Goal: Book appointment/travel/reservation

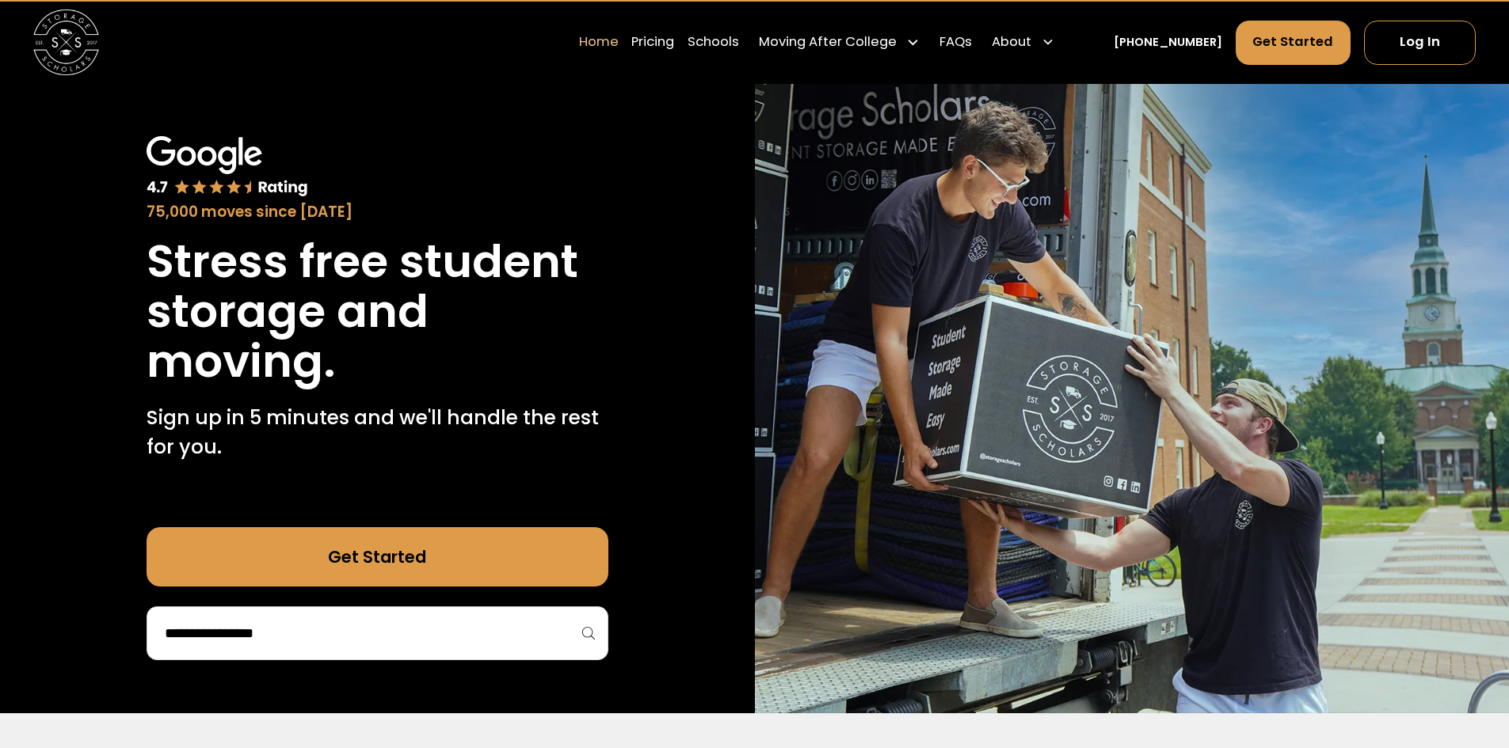
scroll to position [79, 0]
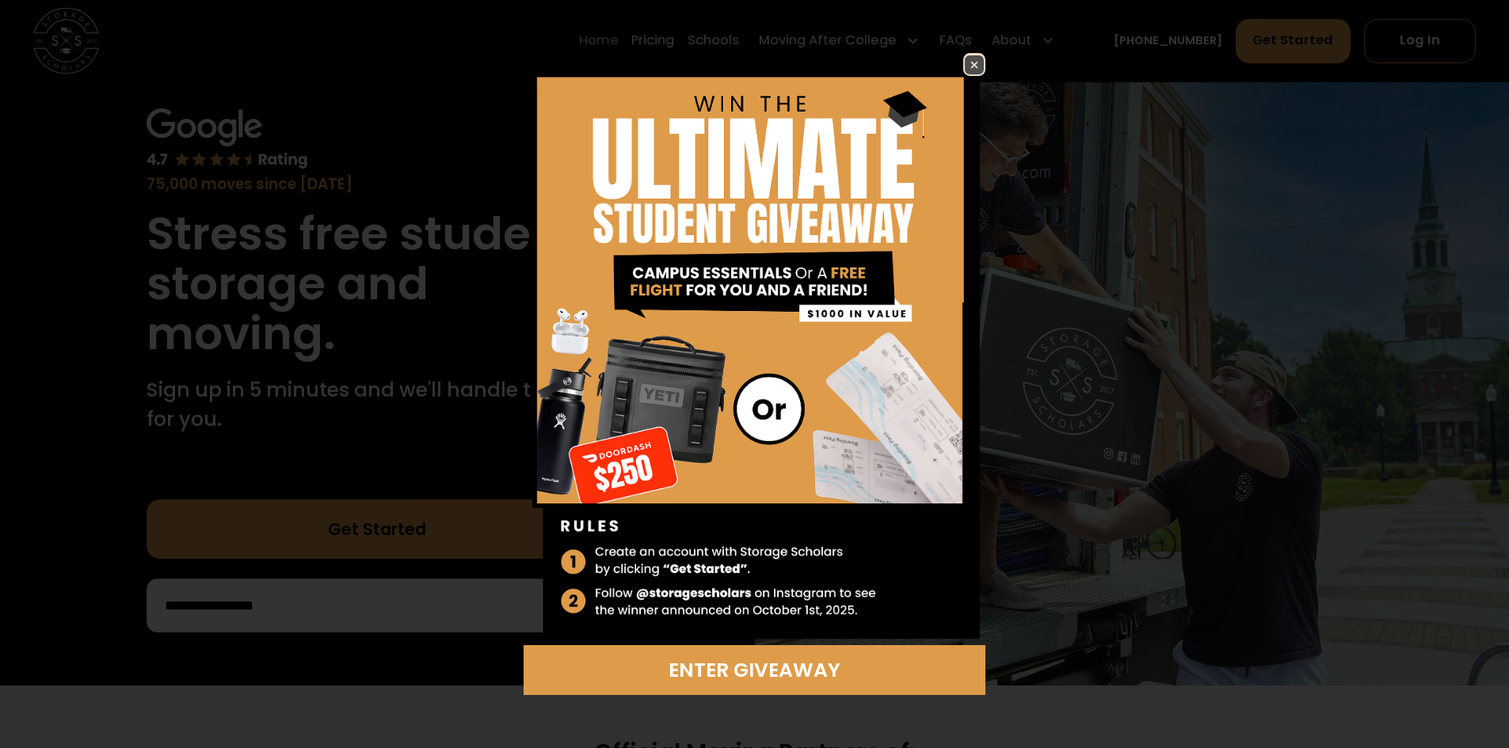
click at [965, 69] on img at bounding box center [974, 64] width 19 height 19
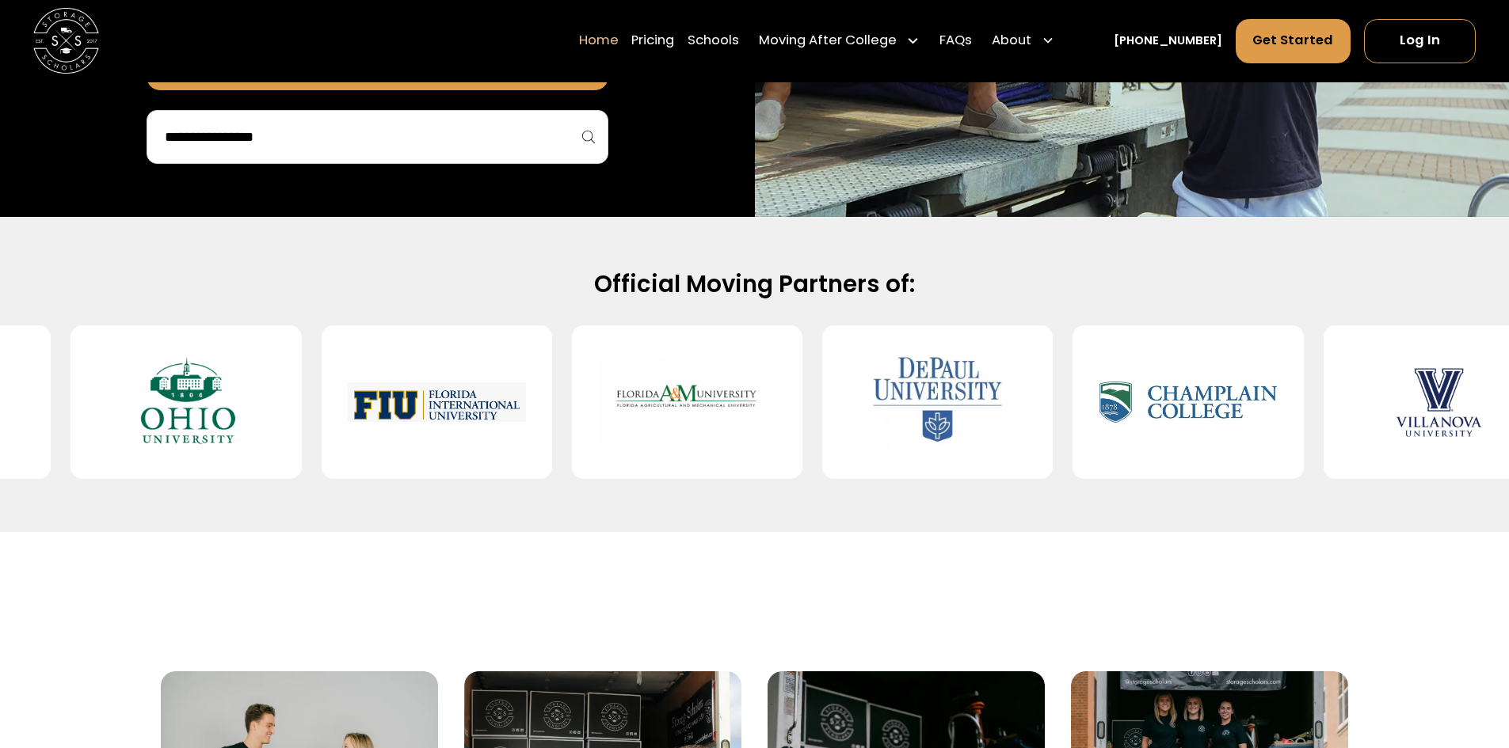
scroll to position [554, 0]
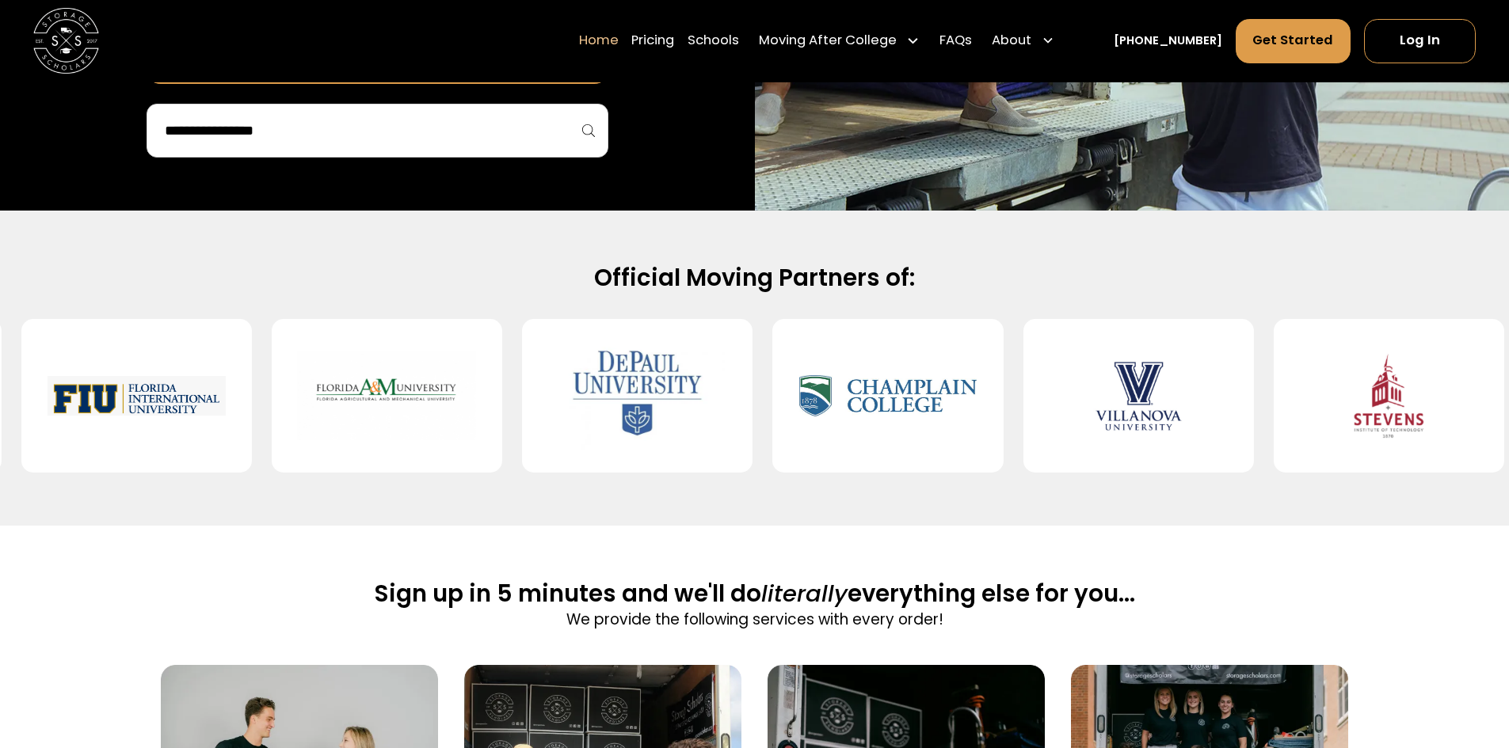
click at [545, 126] on input "search" at bounding box center [377, 130] width 428 height 27
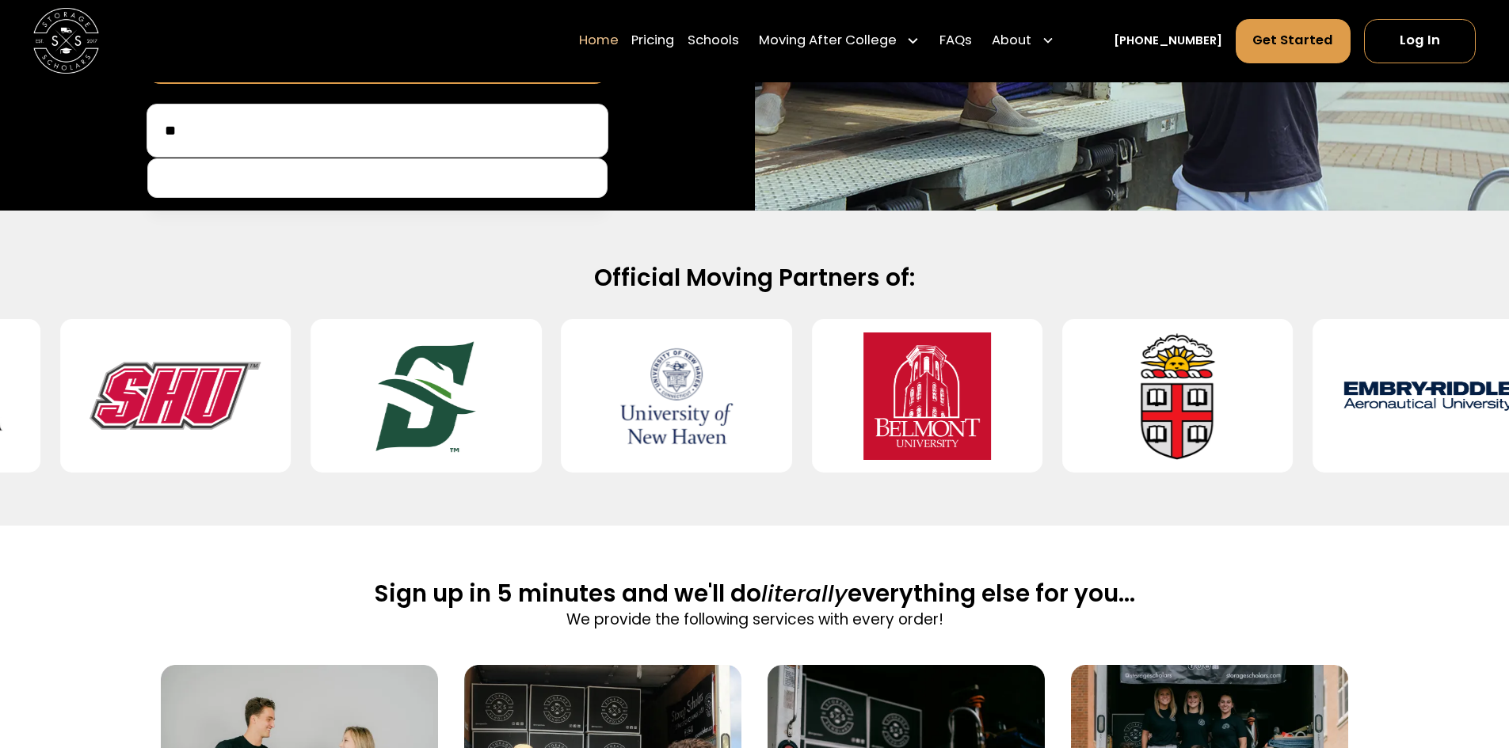
type input "*"
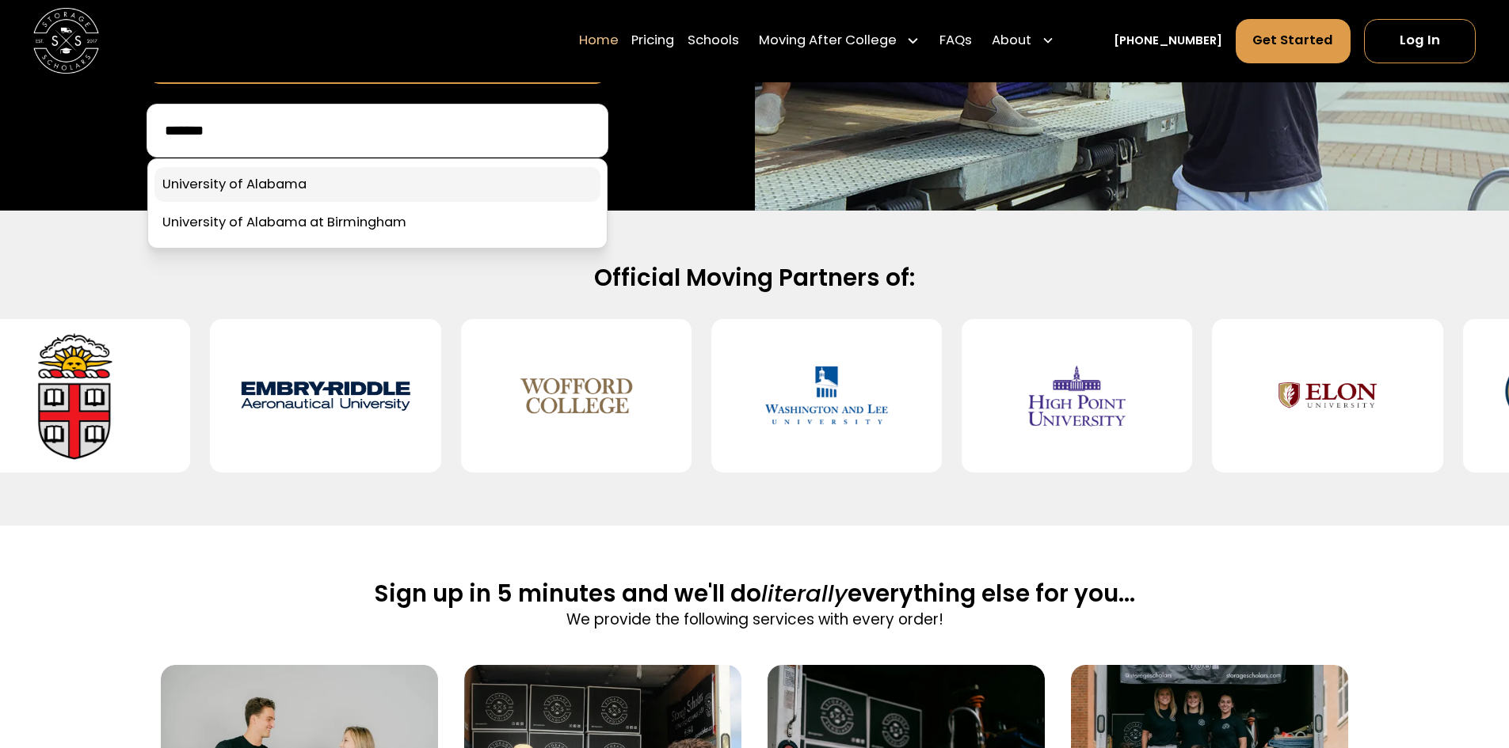
type input "*******"
click at [262, 193] on link at bounding box center [377, 184] width 446 height 35
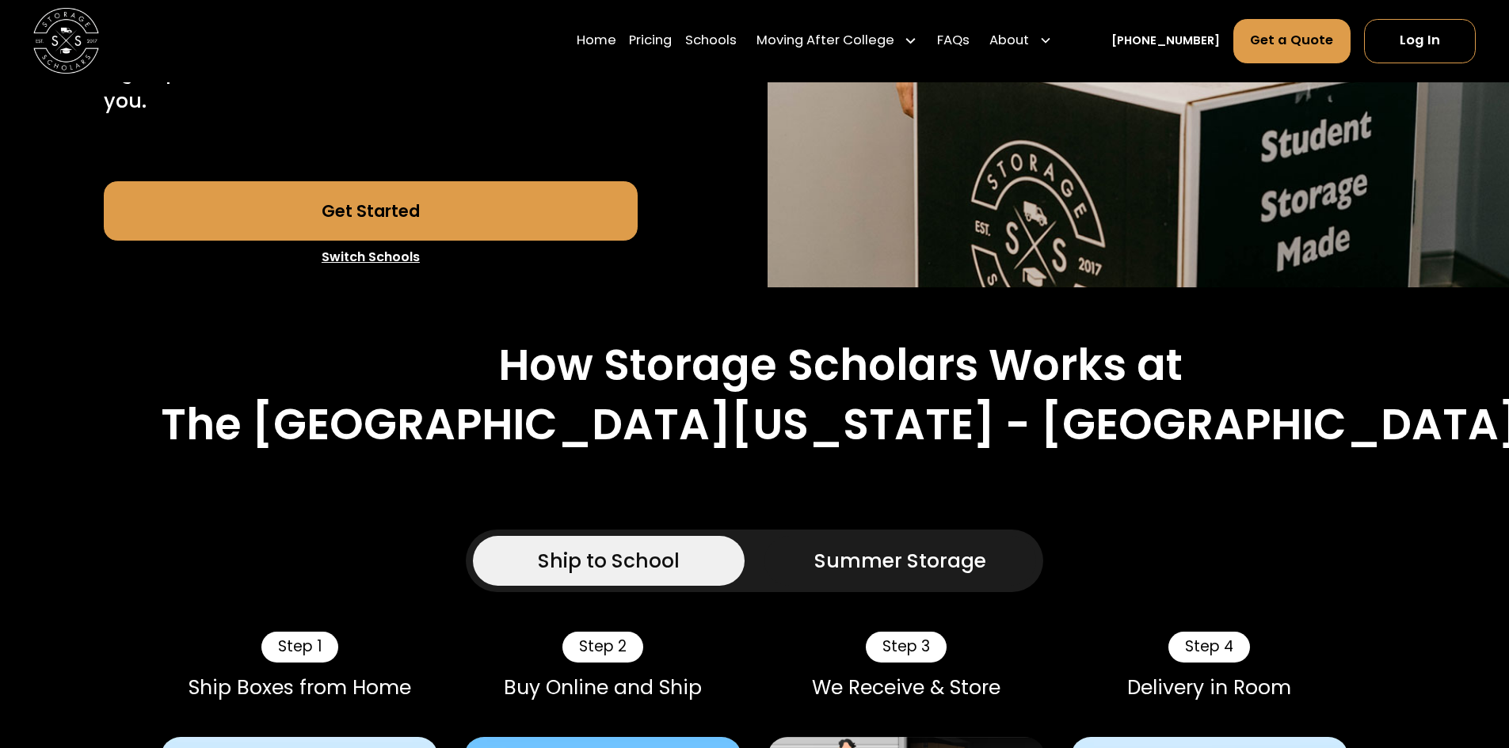
scroll to position [871, 0]
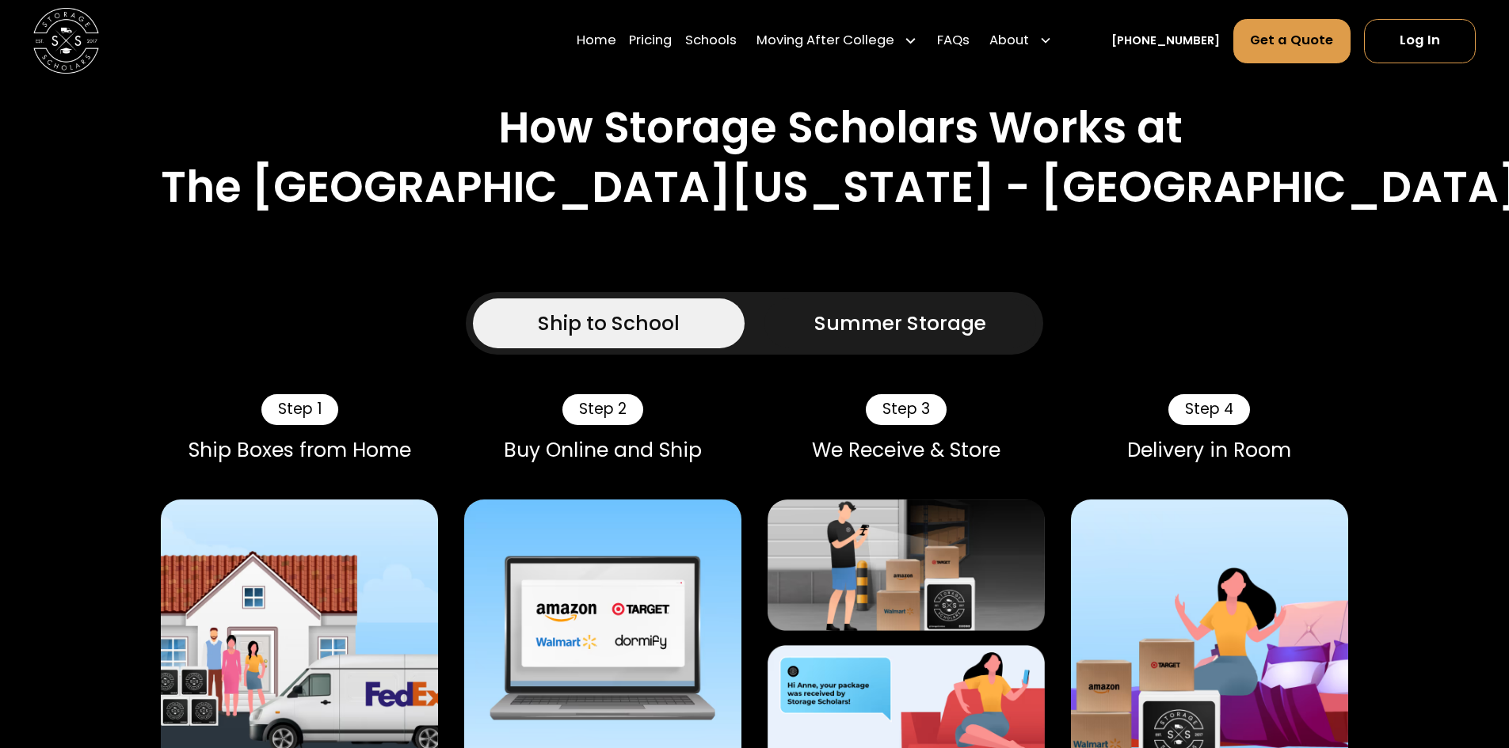
click at [922, 309] on div "Summer Storage" at bounding box center [900, 323] width 172 height 29
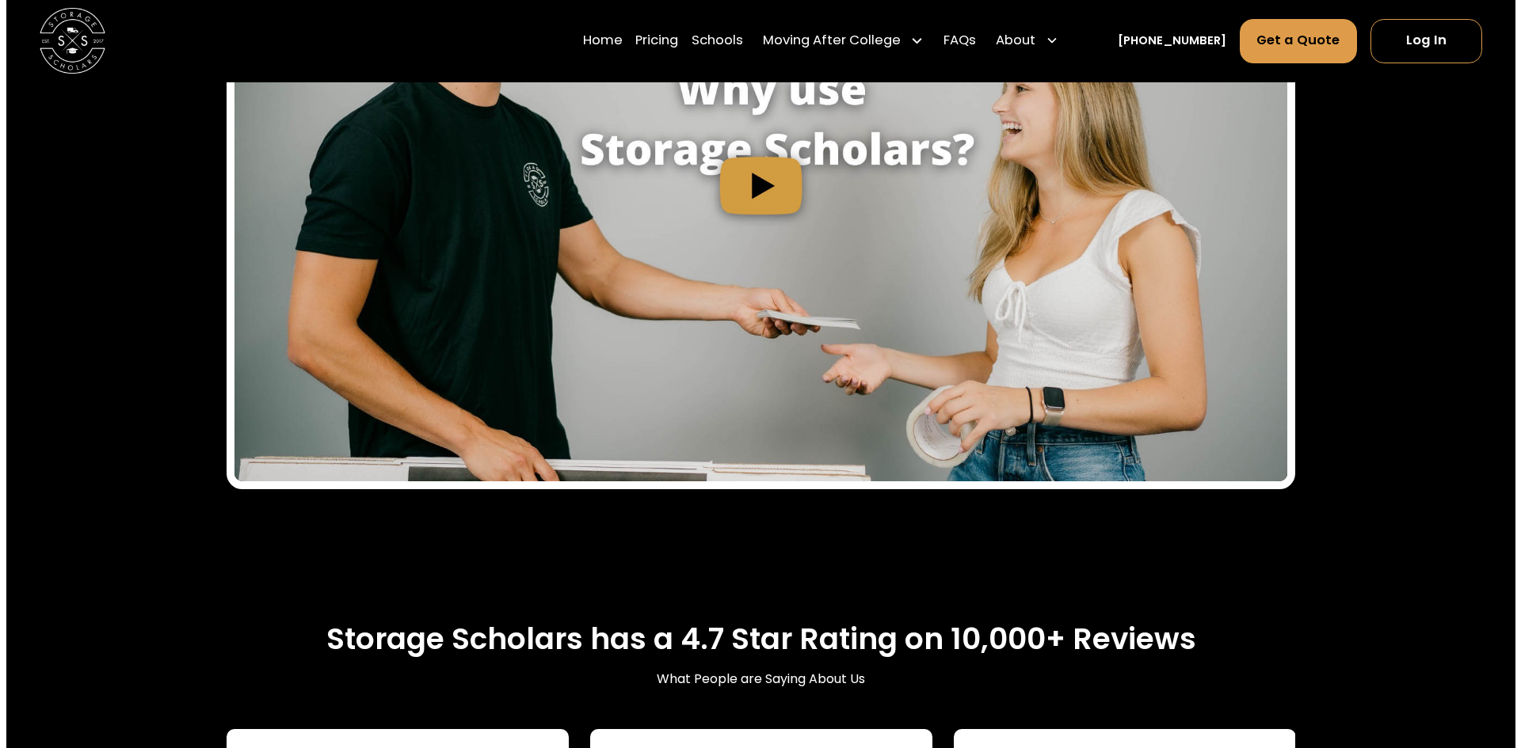
scroll to position [1980, 0]
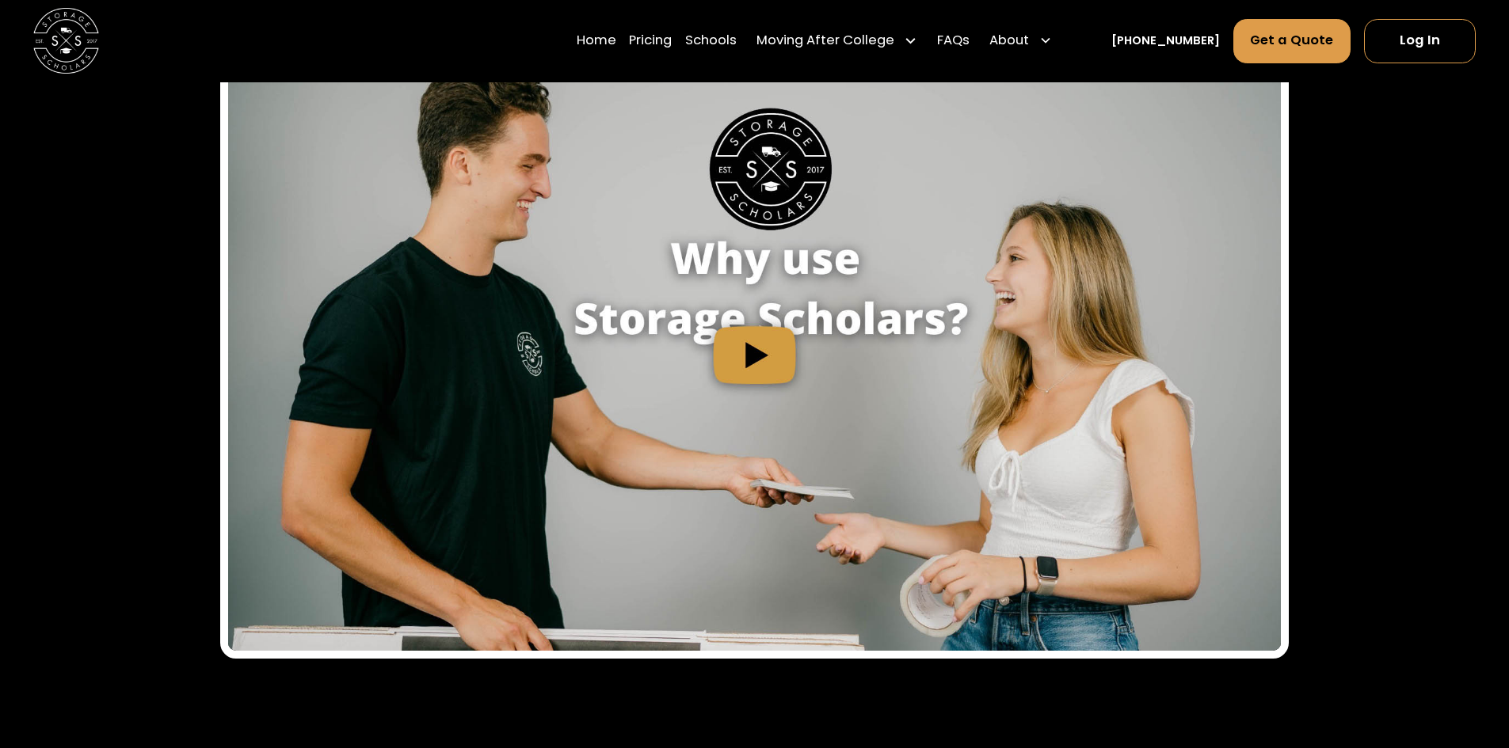
click at [738, 248] on img "open lightbox" at bounding box center [754, 355] width 1052 height 592
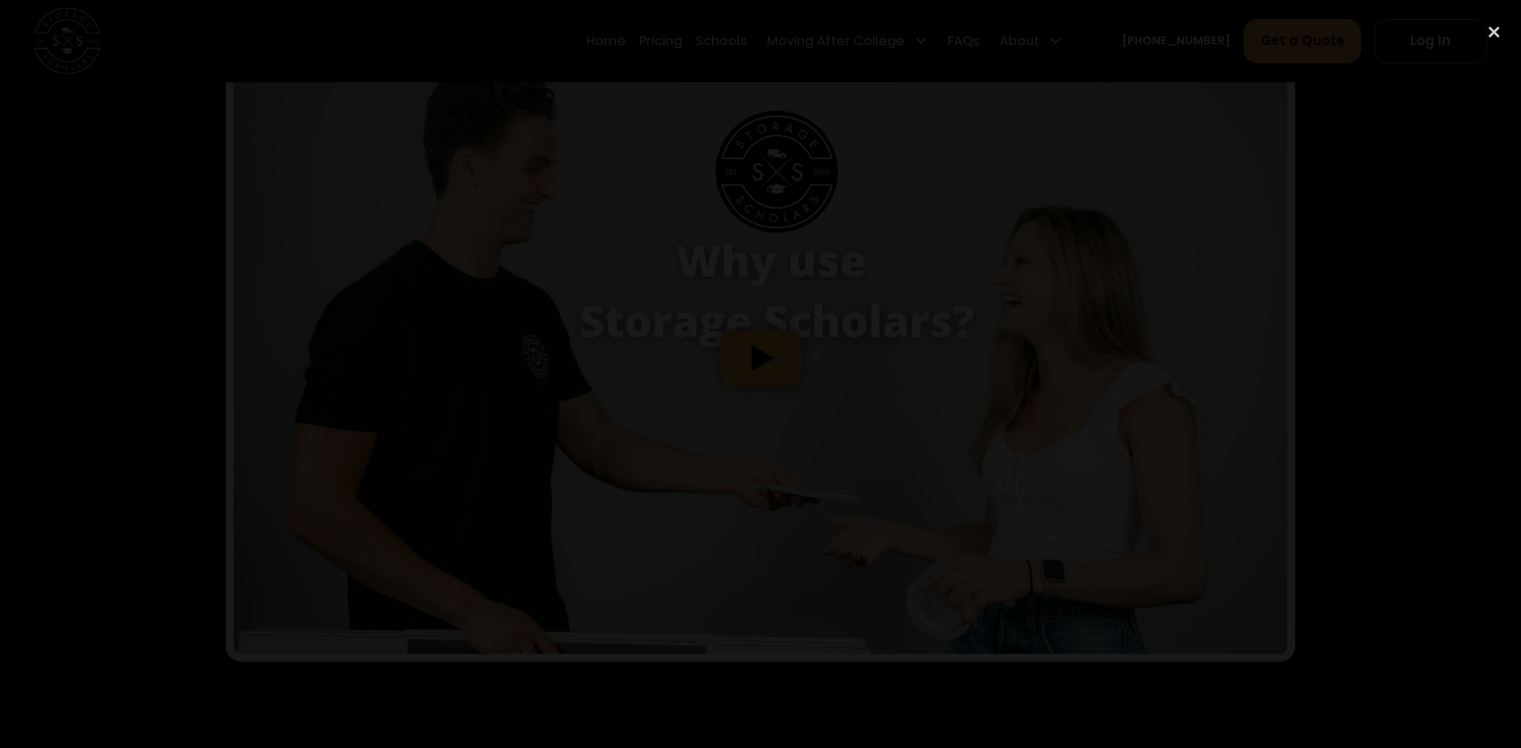
click at [1279, 375] on div at bounding box center [760, 374] width 1521 height 718
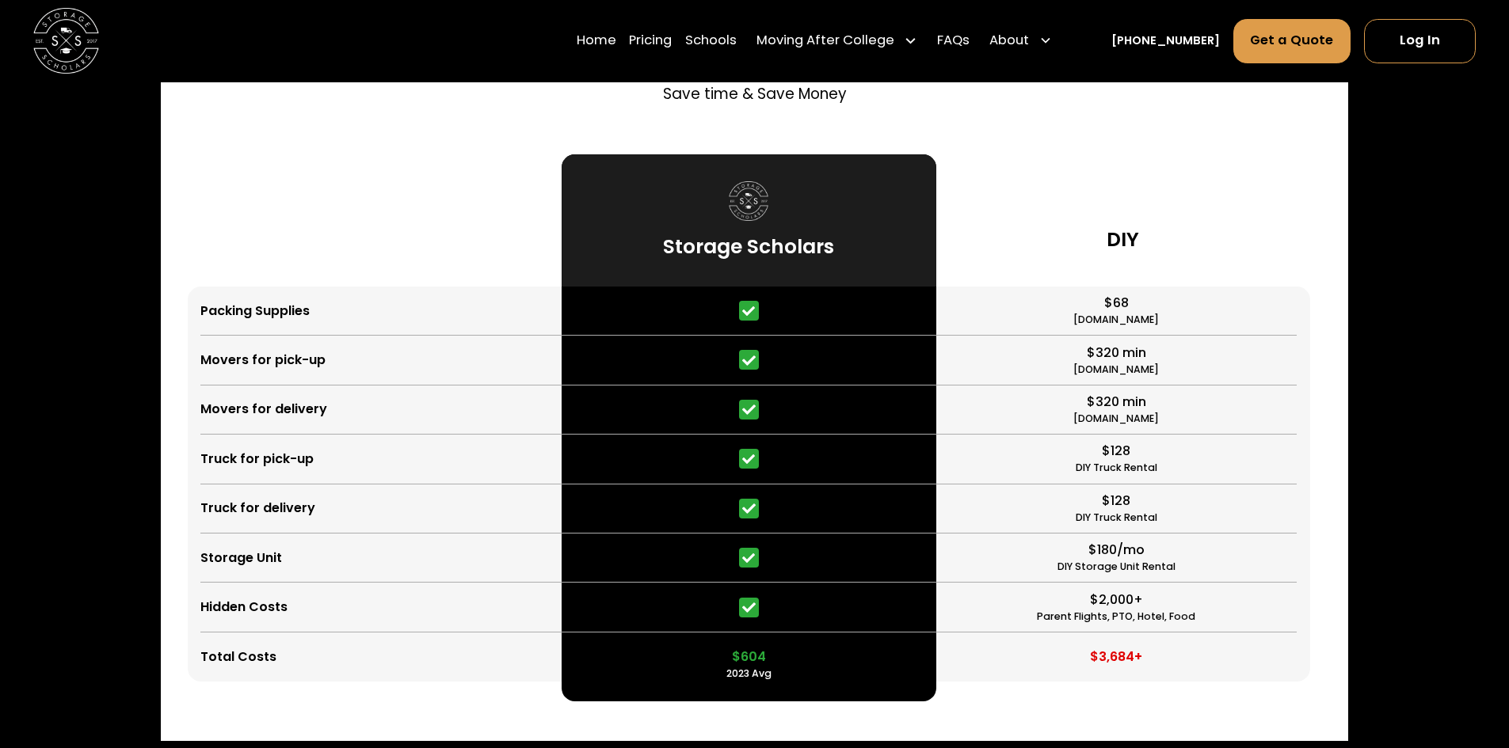
scroll to position [3972, 0]
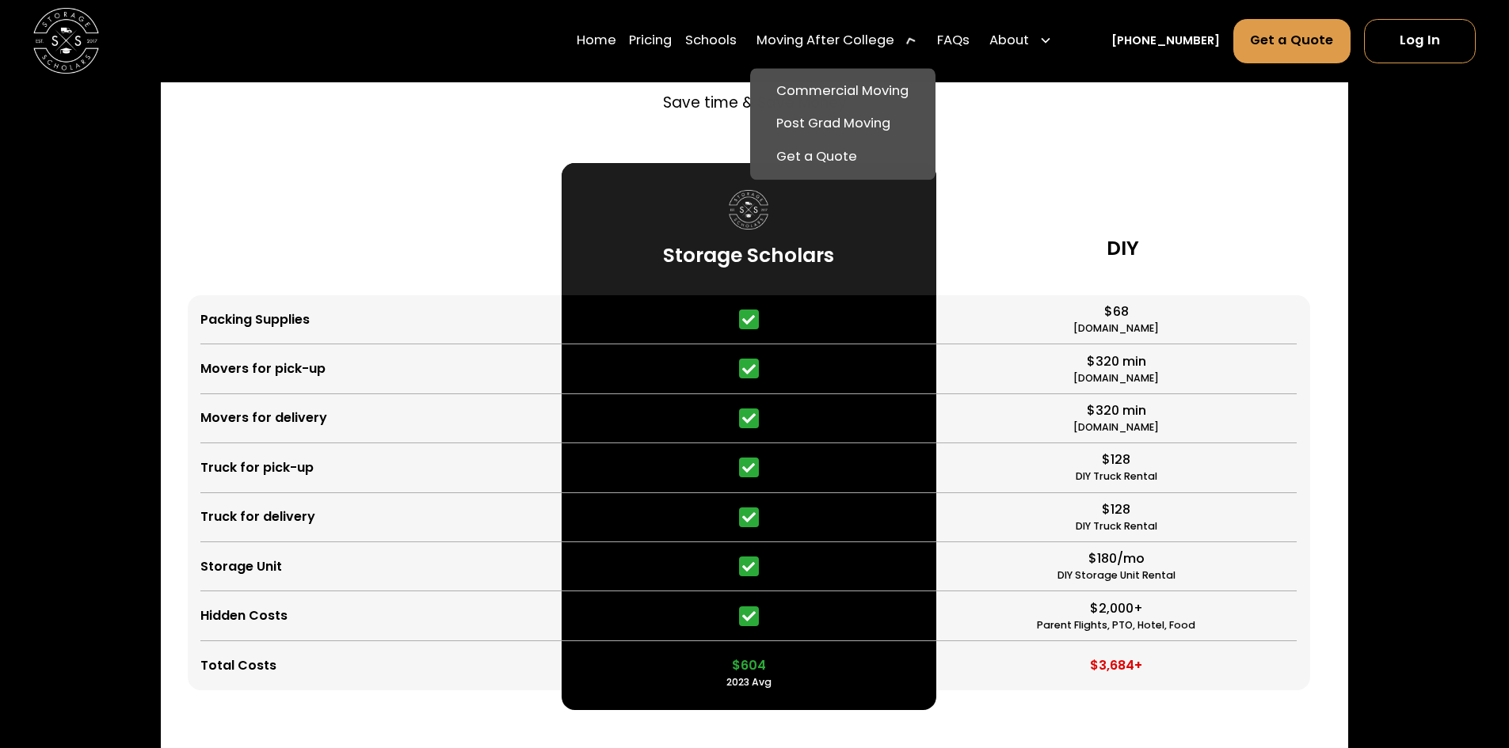
click at [838, 47] on div "Moving After College" at bounding box center [825, 42] width 138 height 20
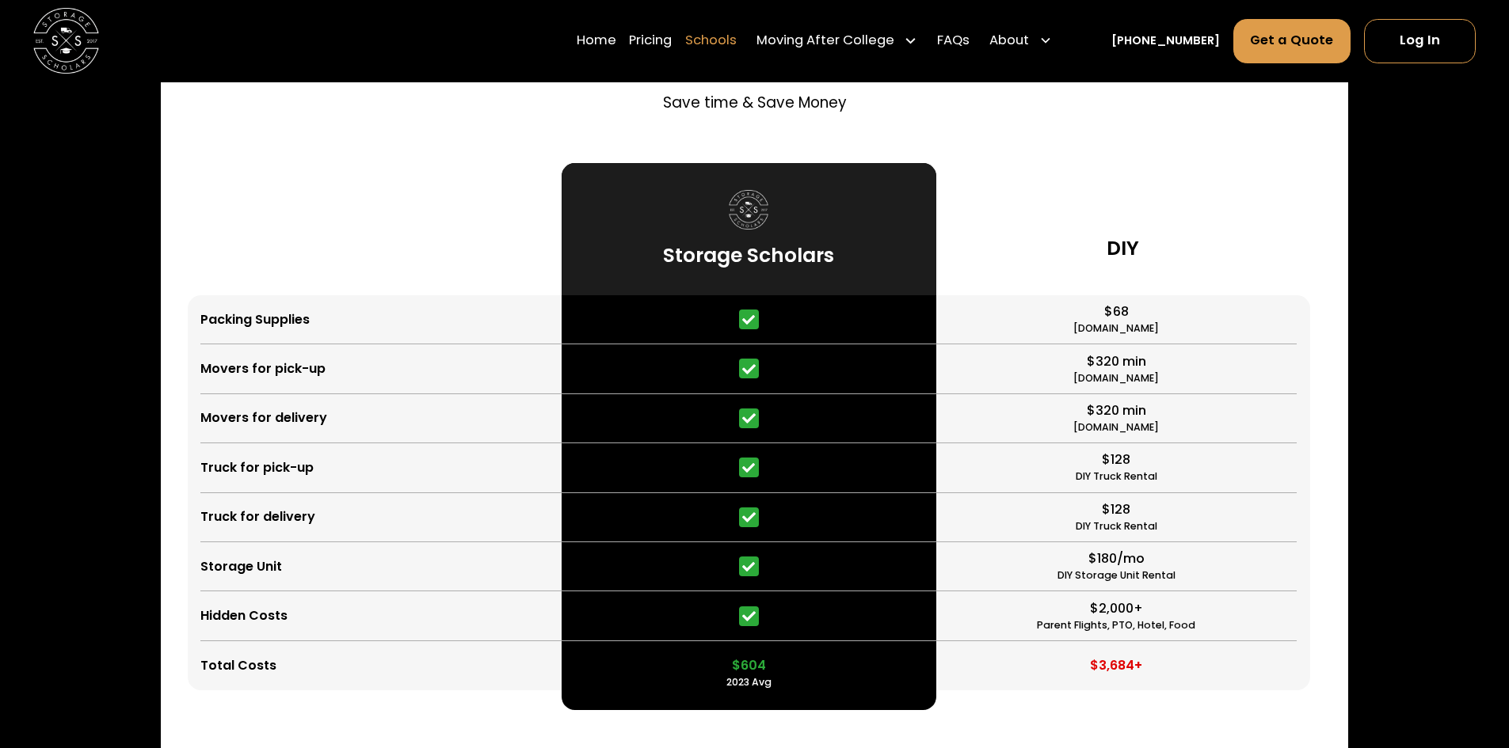
click at [737, 45] on link "Schools" at bounding box center [710, 41] width 51 height 46
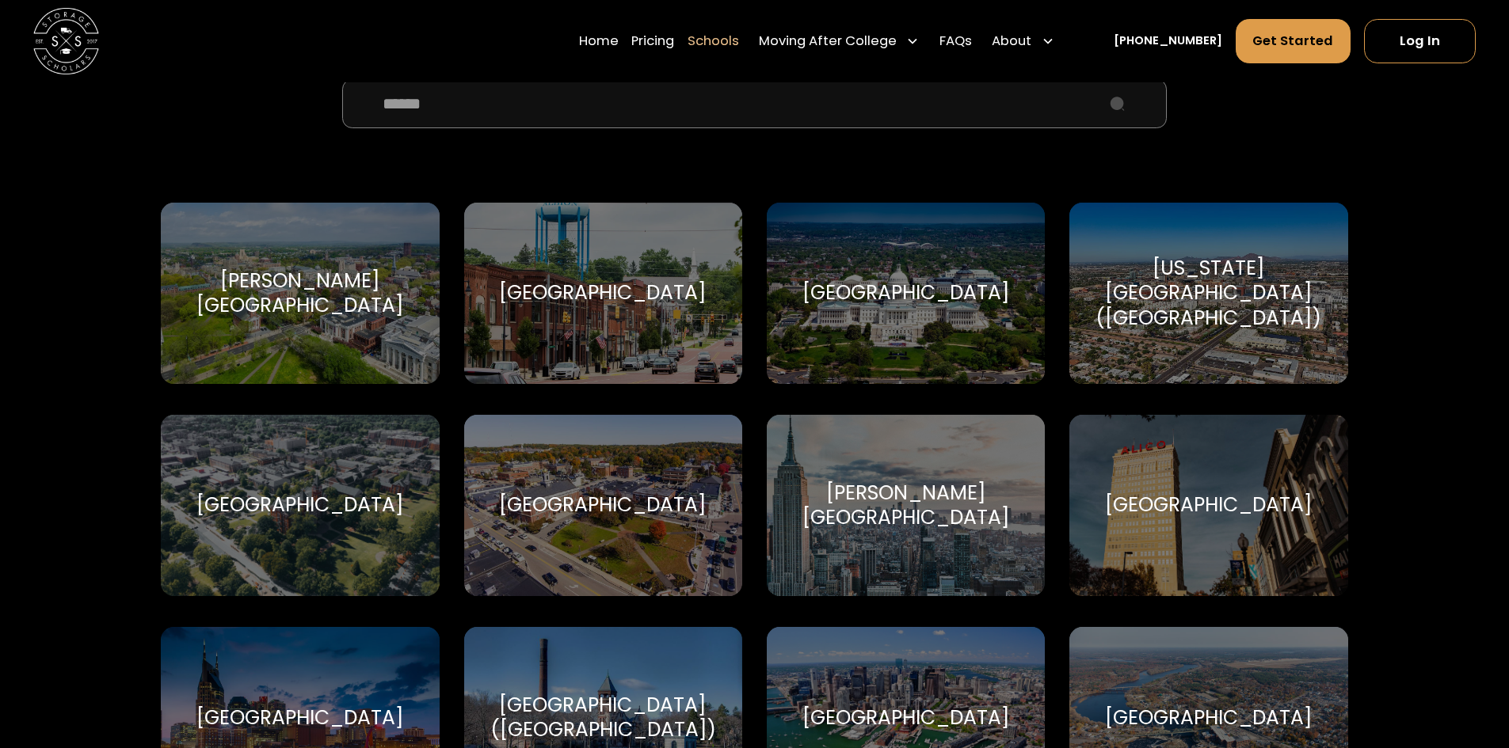
scroll to position [792, 0]
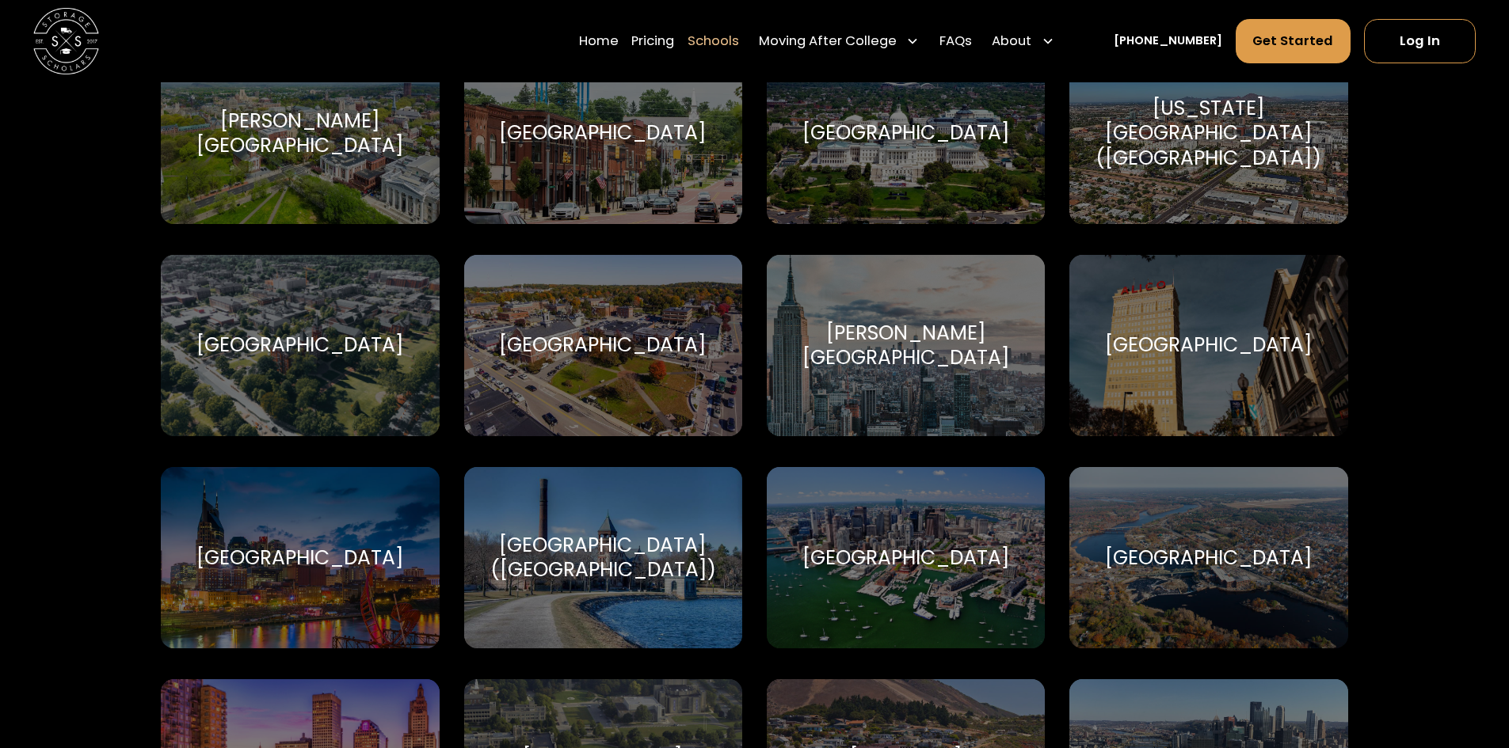
click at [643, 34] on div "Home Pricing Schools Moving After College Commercial Moving Post Grad Moving Ge…" at bounding box center [820, 41] width 482 height 46
click at [674, 36] on link "Pricing" at bounding box center [652, 41] width 43 height 46
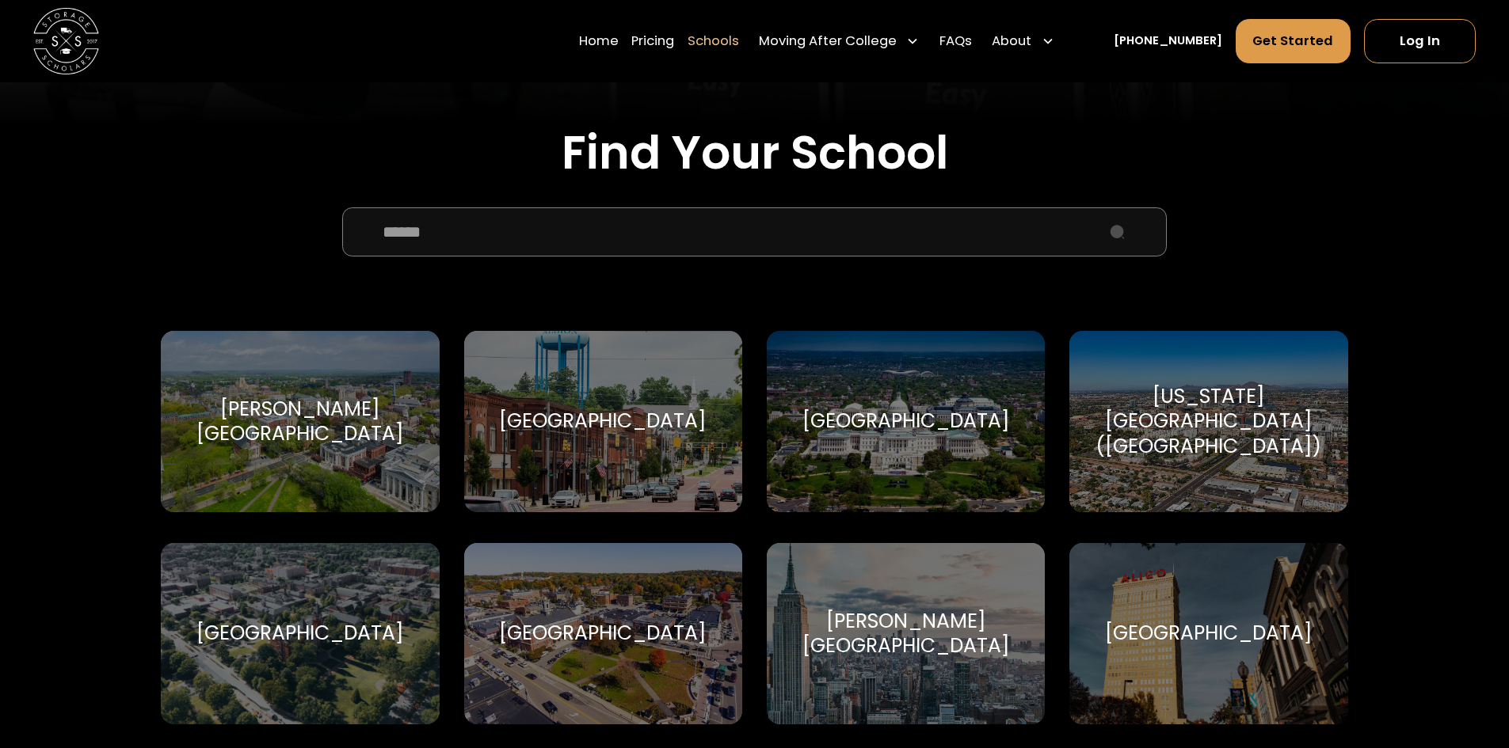
scroll to position [475, 0]
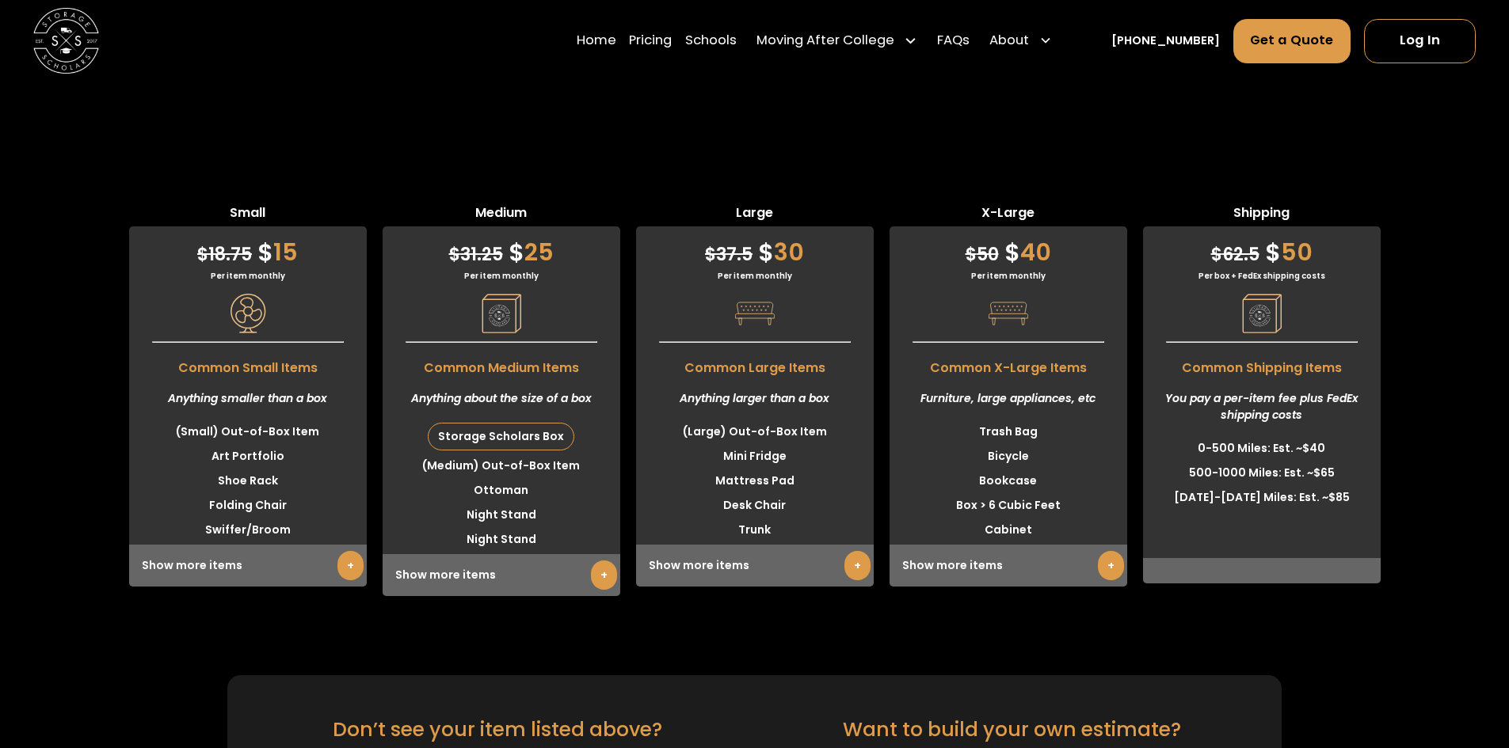
click at [1116, 551] on link "+" at bounding box center [1111, 565] width 26 height 29
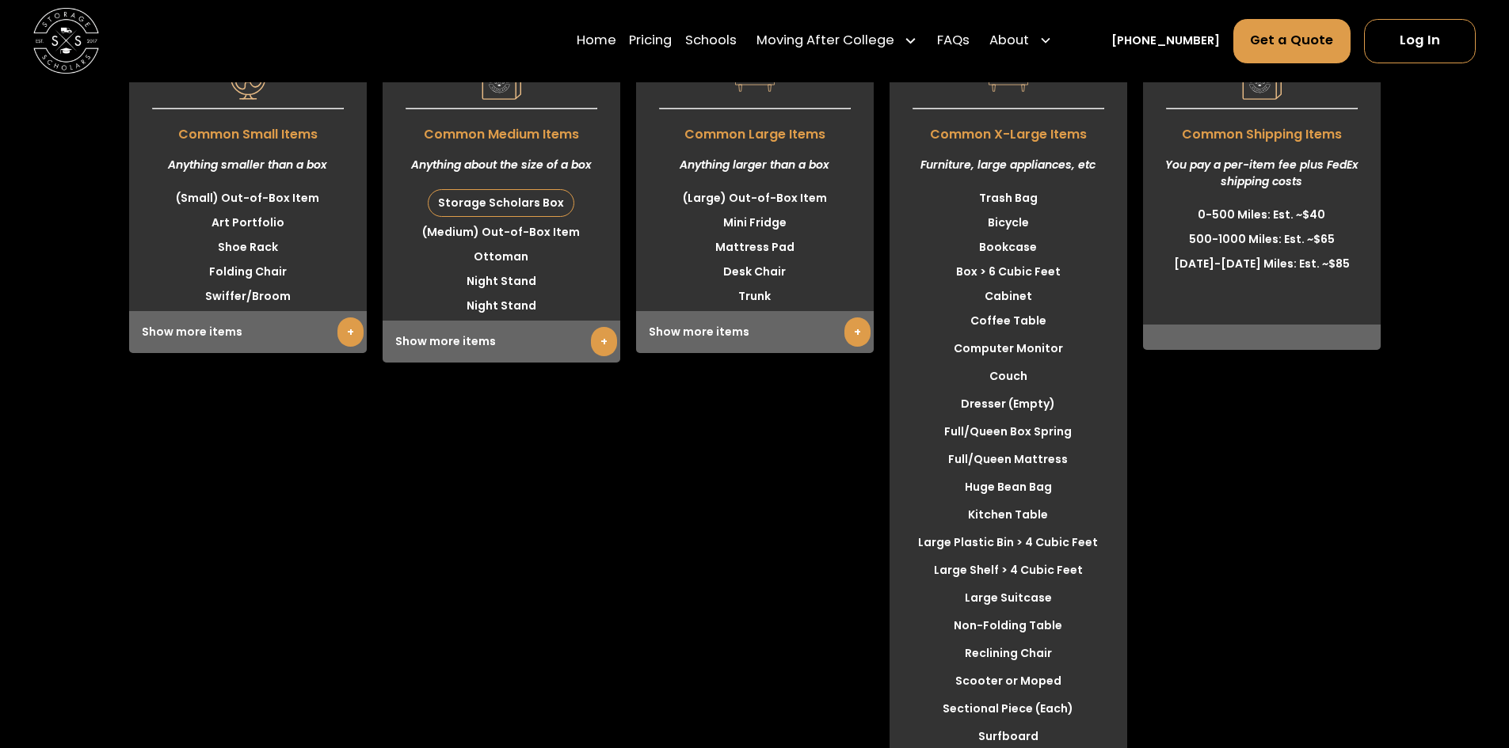
scroll to position [4349, 0]
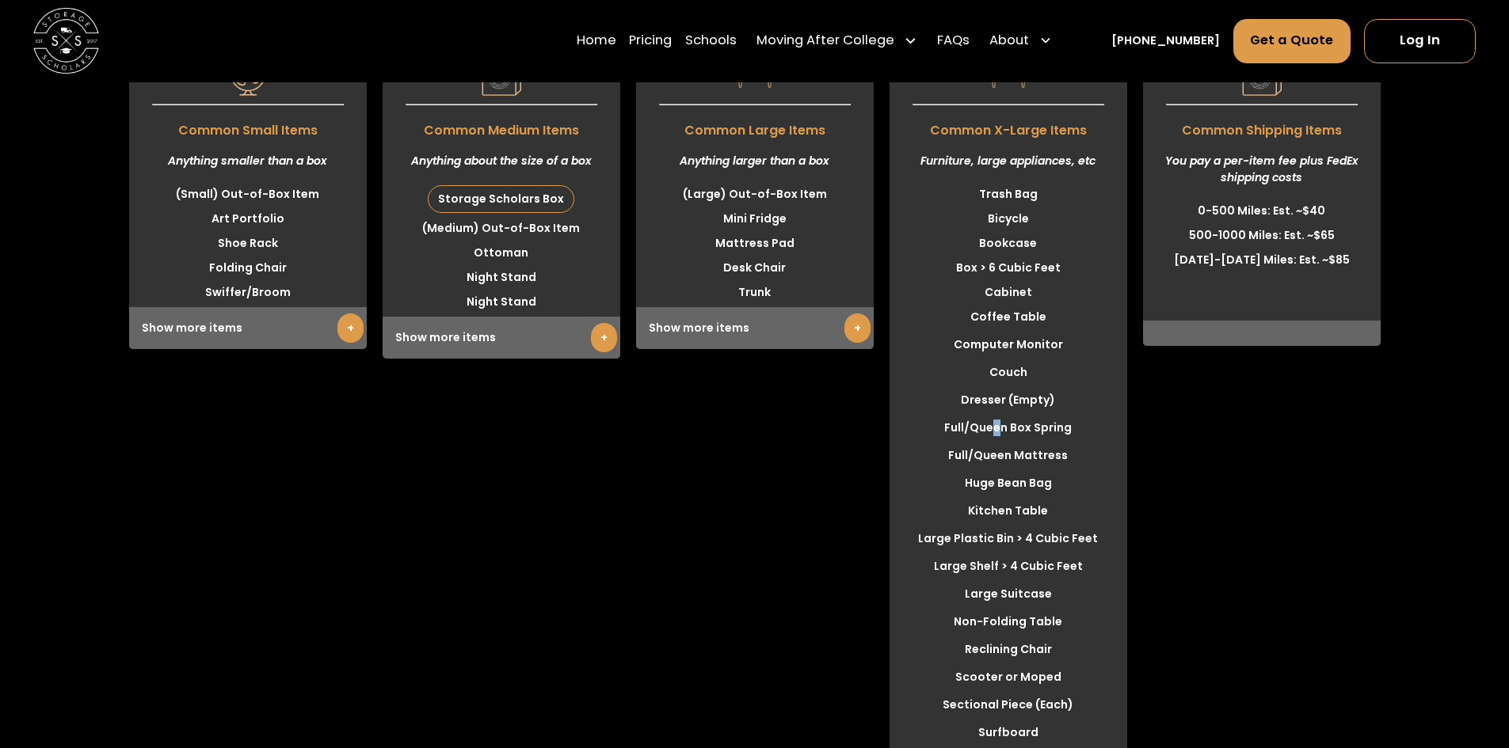
drag, startPoint x: 996, startPoint y: 299, endPoint x: 1004, endPoint y: 303, distance: 8.6
click at [1004, 416] on li "Full/Queen Box Spring" at bounding box center [1008, 428] width 238 height 25
drag, startPoint x: 975, startPoint y: 333, endPoint x: 1051, endPoint y: 334, distance: 76.0
click at [1051, 444] on li "Full/Queen Mattress" at bounding box center [1008, 456] width 238 height 25
drag, startPoint x: 1002, startPoint y: 256, endPoint x: 1019, endPoint y: 256, distance: 17.4
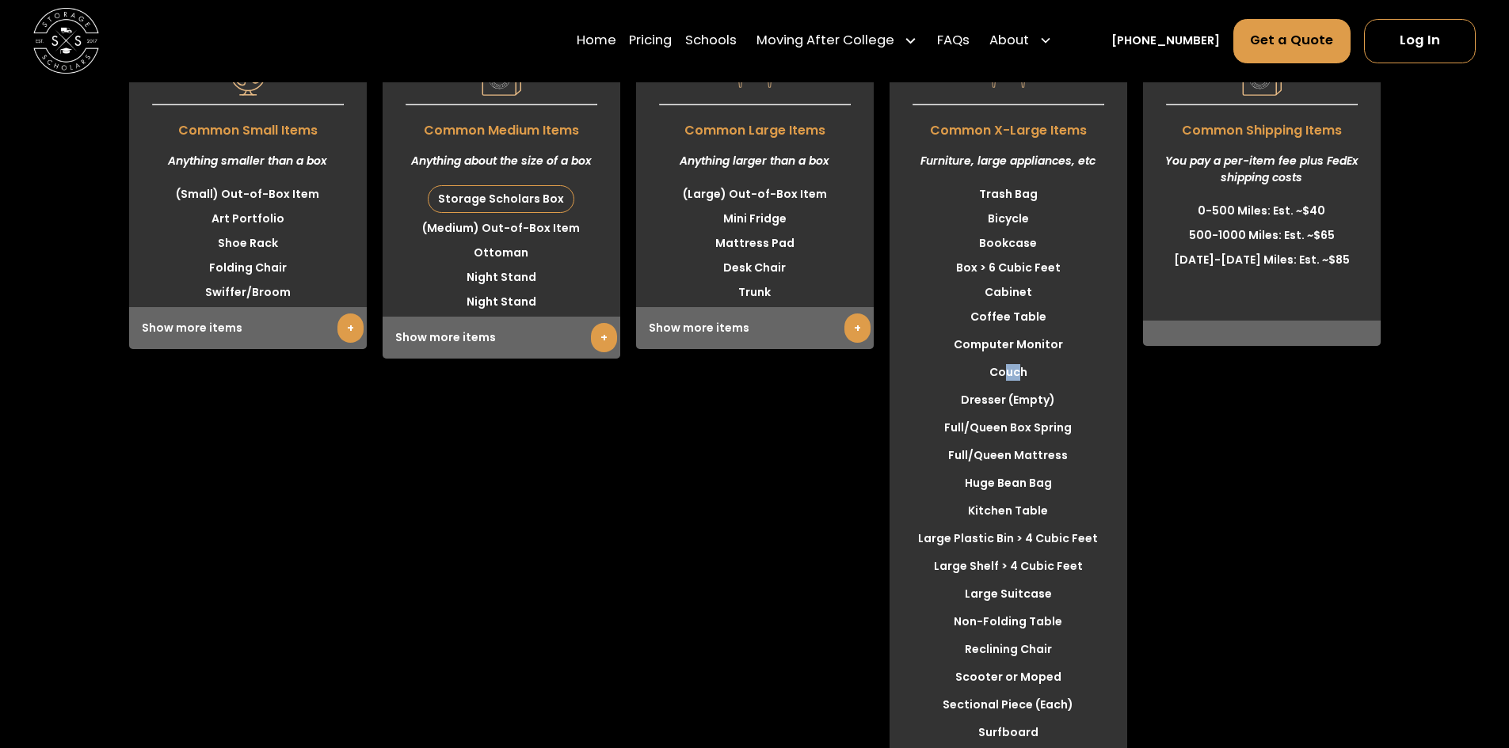
click at [1019, 360] on li "Couch" at bounding box center [1008, 372] width 238 height 25
drag, startPoint x: 979, startPoint y: 386, endPoint x: 1058, endPoint y: 391, distance: 79.4
click at [1058, 499] on li "Kitchen Table" at bounding box center [1008, 511] width 238 height 25
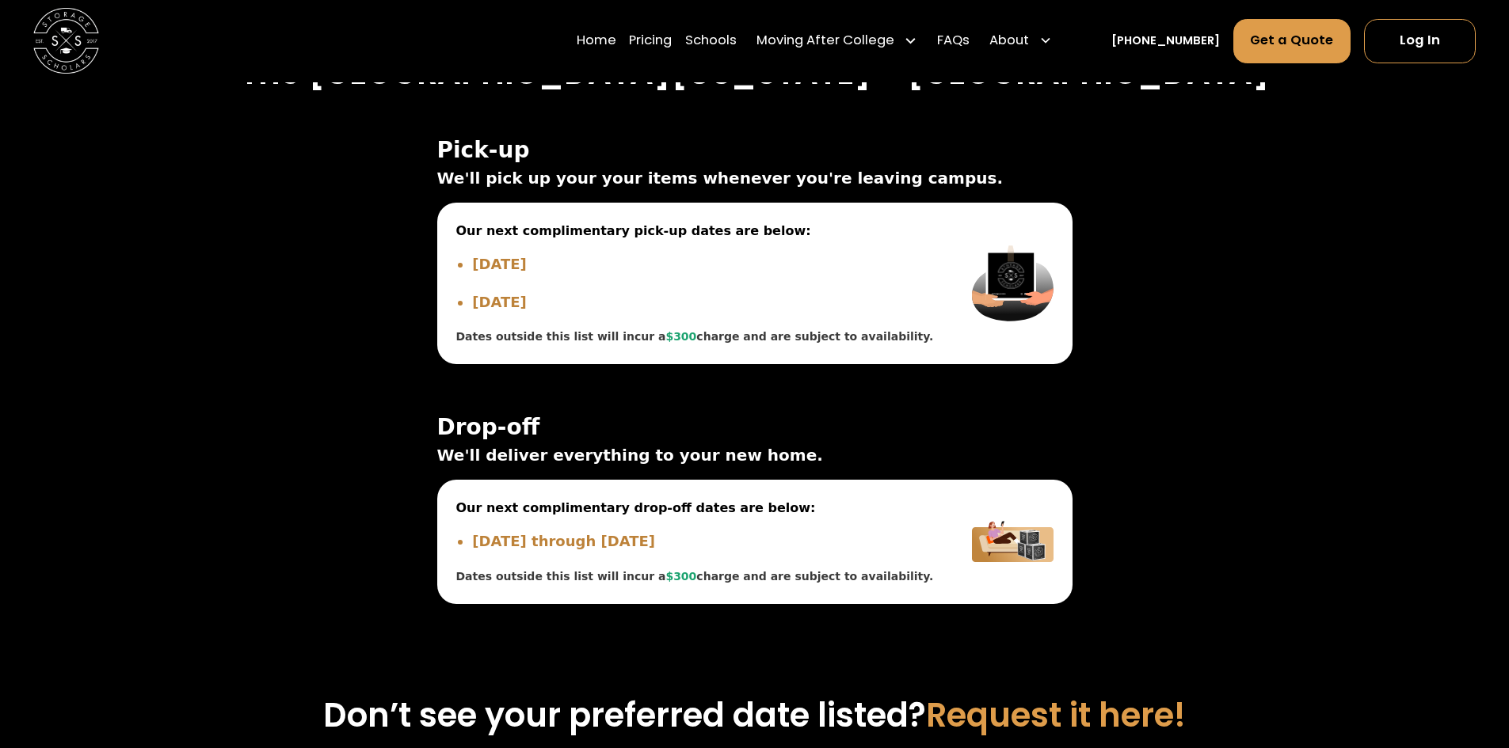
scroll to position [5696, 0]
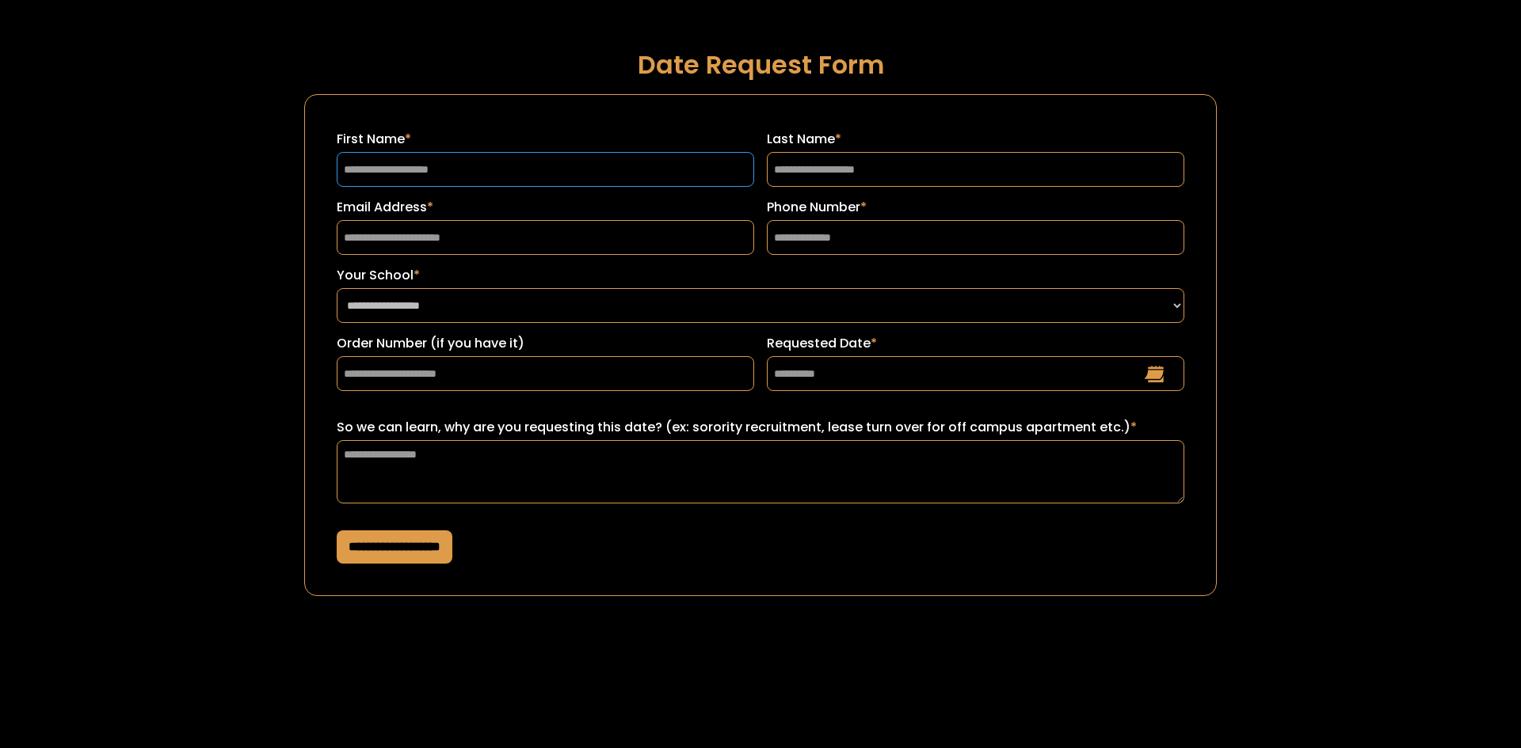
click at [558, 186] on input "First Name *" at bounding box center [545, 169] width 417 height 35
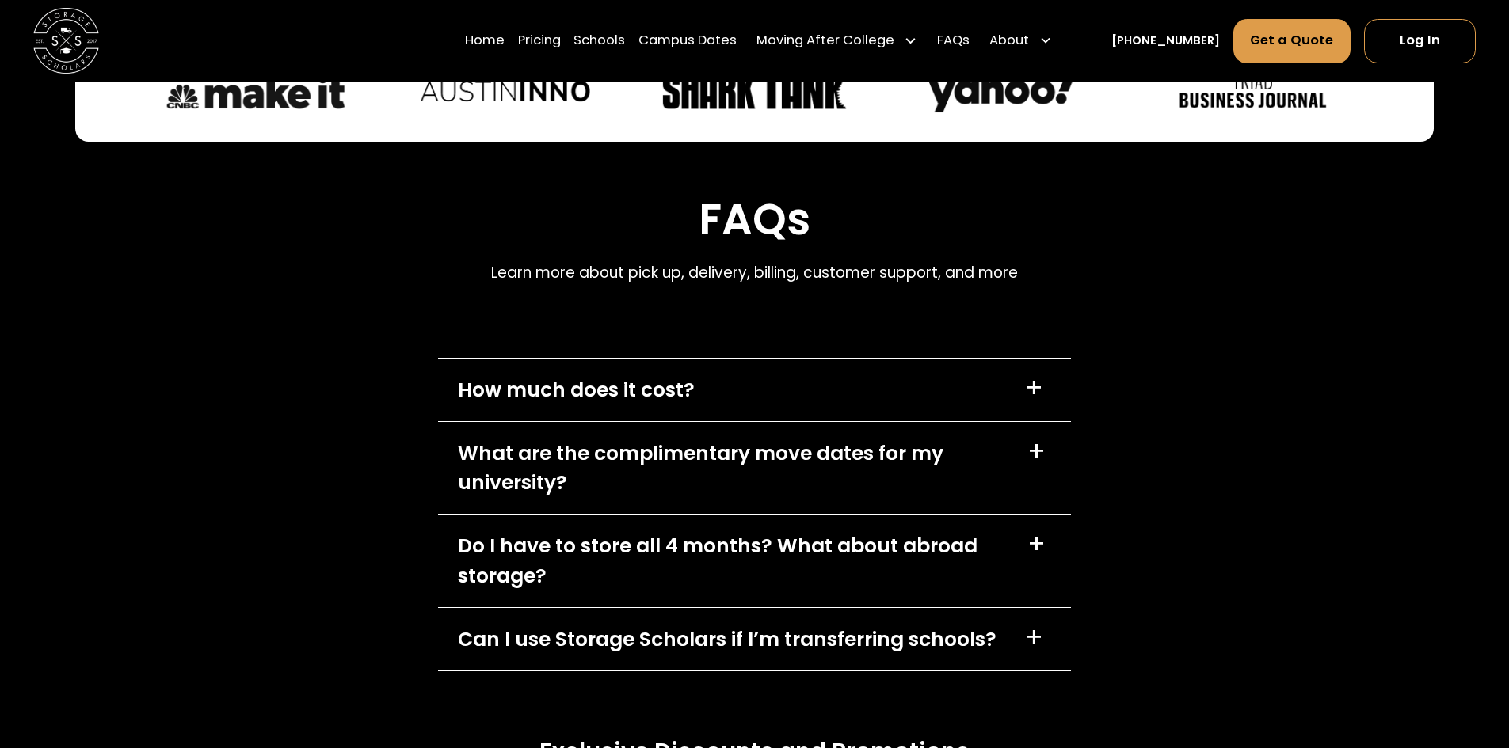
scroll to position [6655, 0]
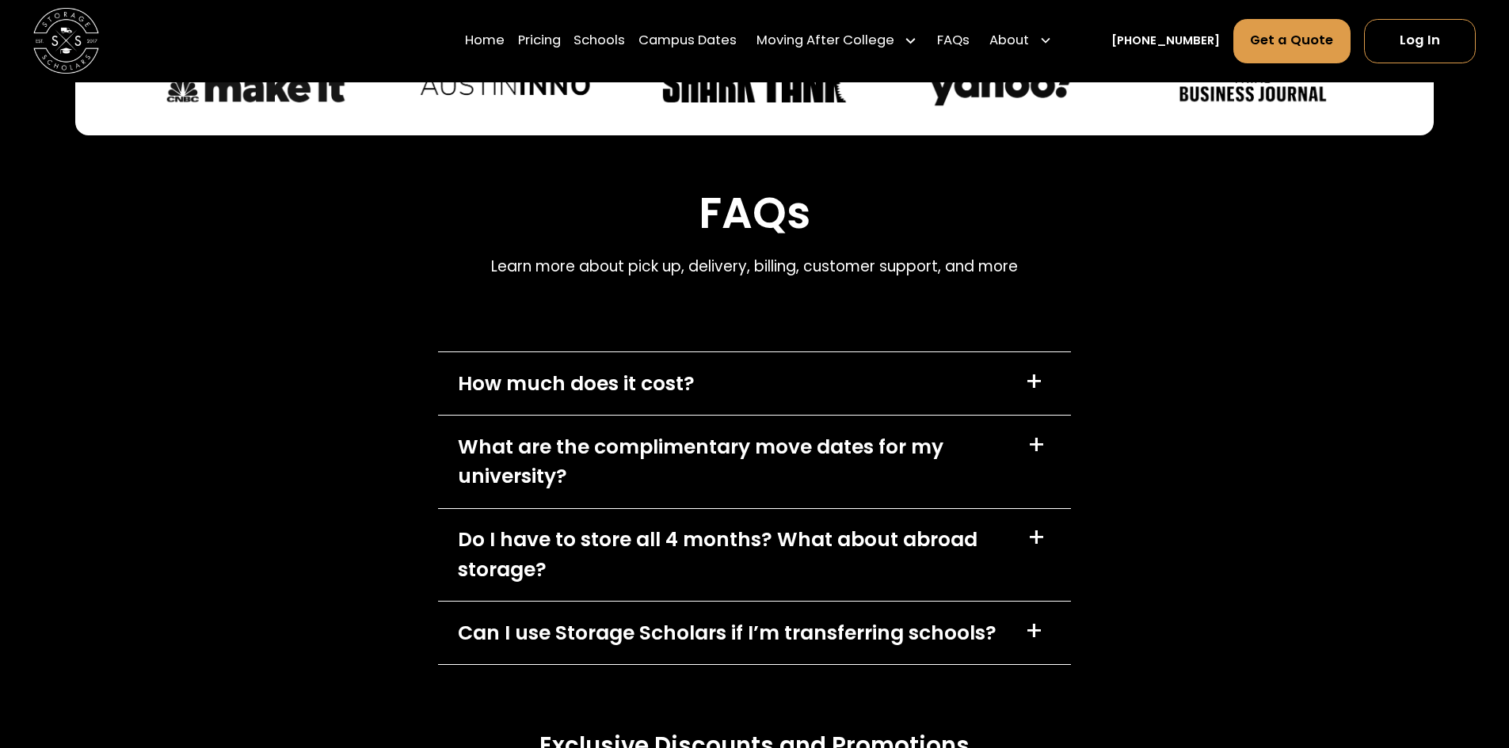
click at [748, 352] on div "How much does it cost? +" at bounding box center [754, 383] width 633 height 63
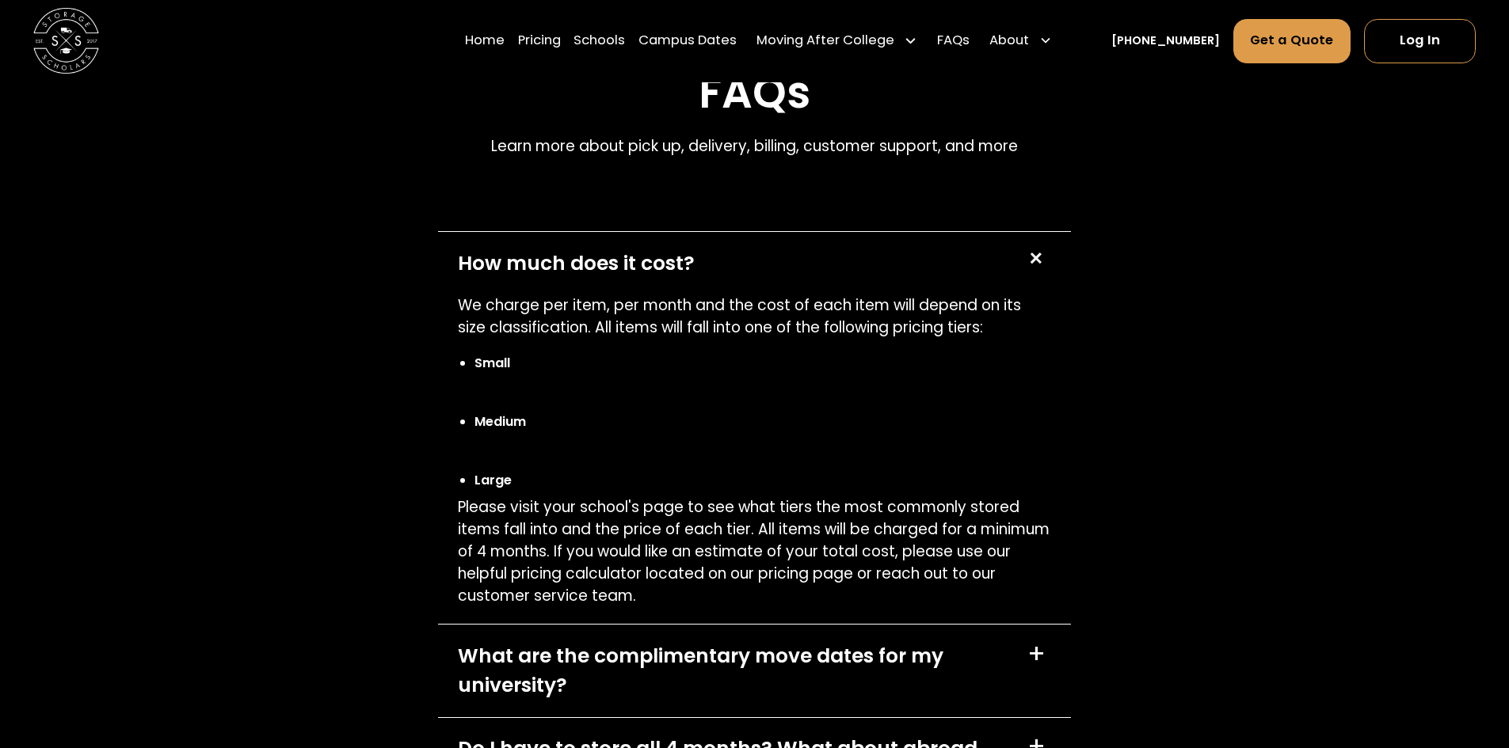
scroll to position [6813, 0]
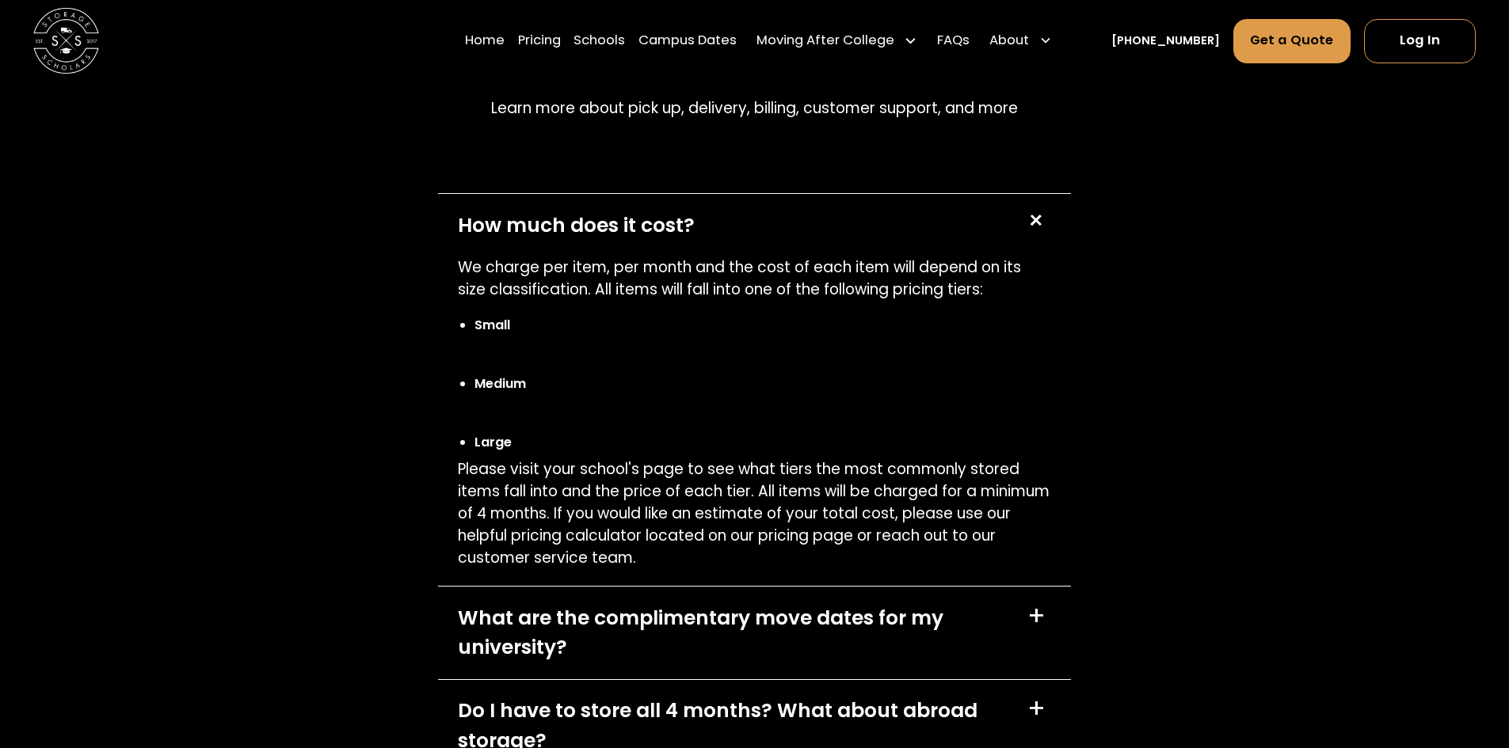
click at [969, 604] on div "What are the complimentary move dates for my university?" at bounding box center [733, 633] width 550 height 59
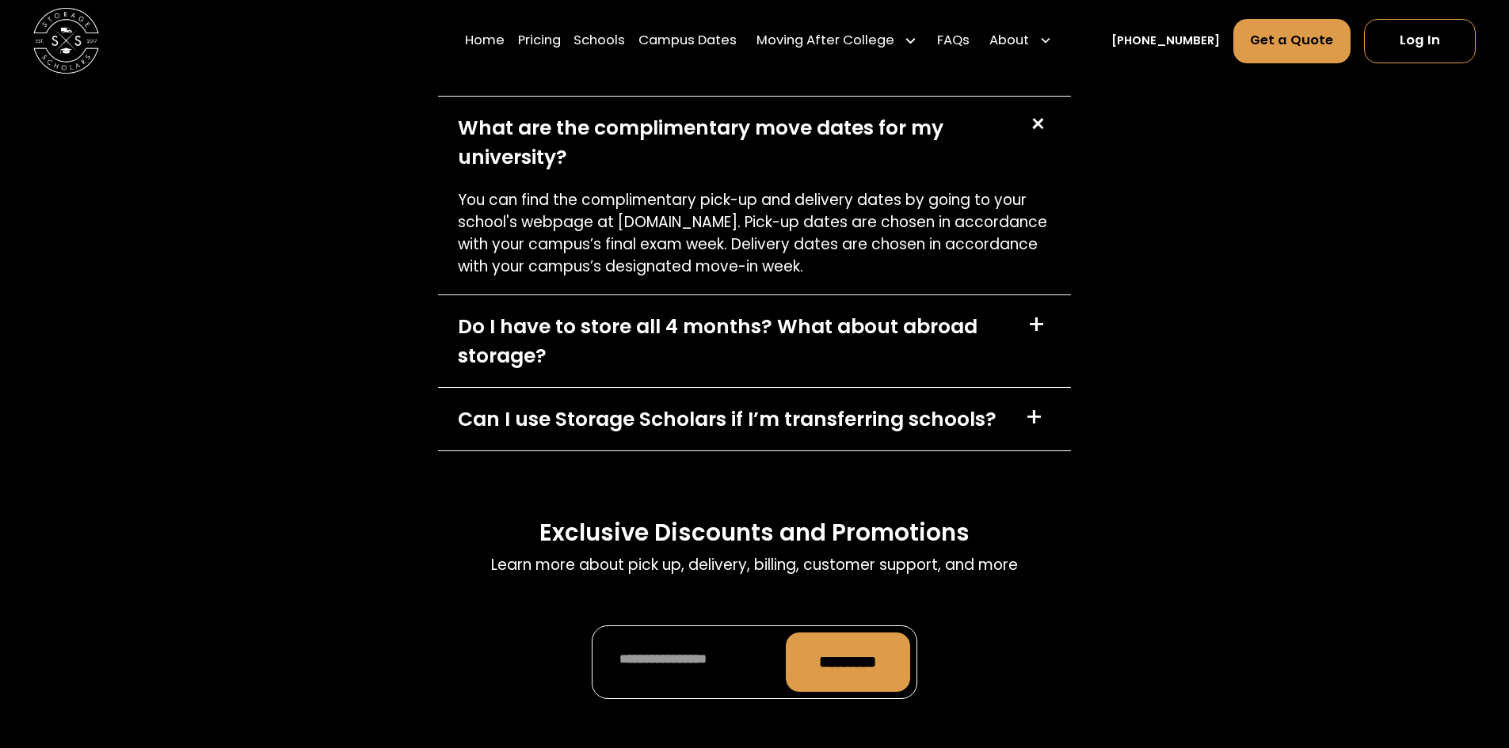
scroll to position [7447, 0]
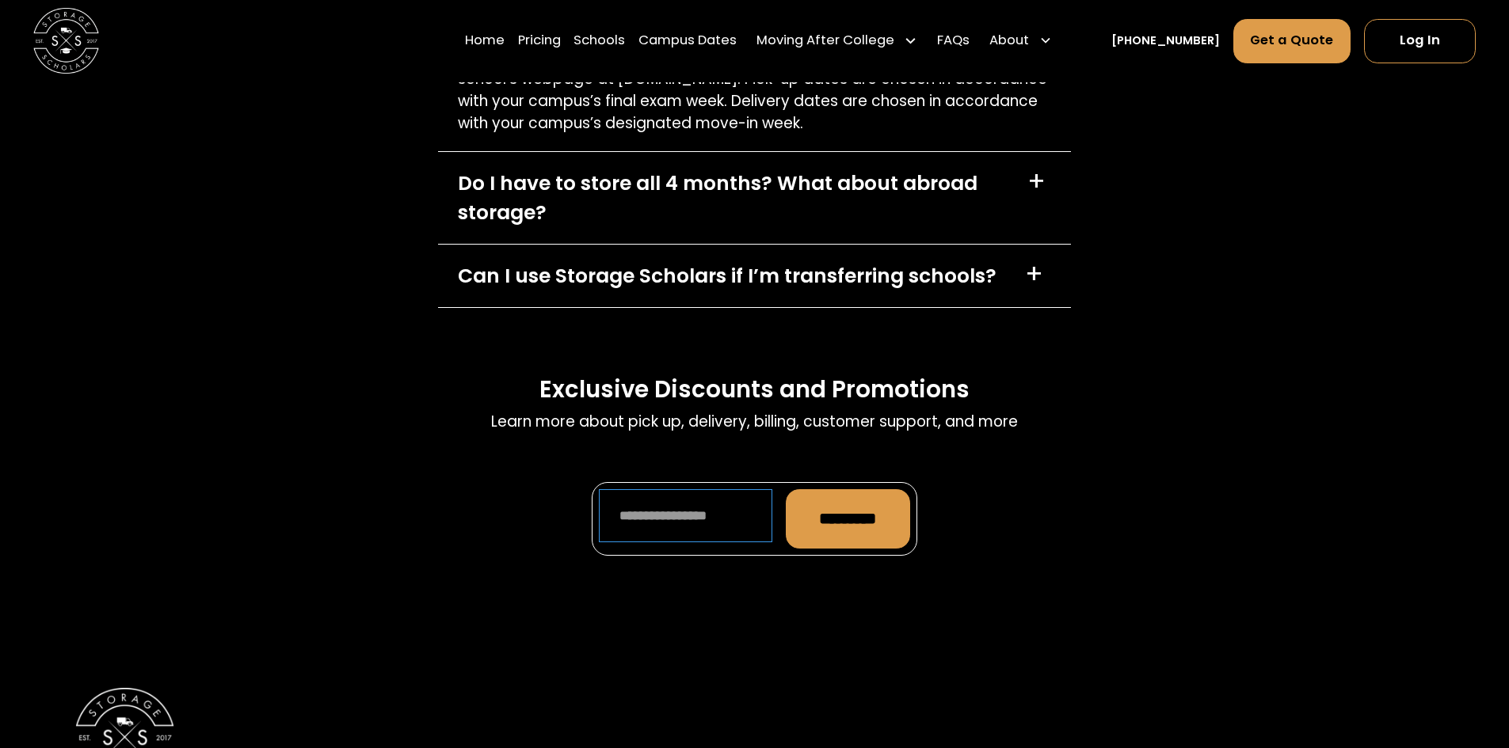
click at [637, 489] on input "Promo Form" at bounding box center [685, 515] width 173 height 53
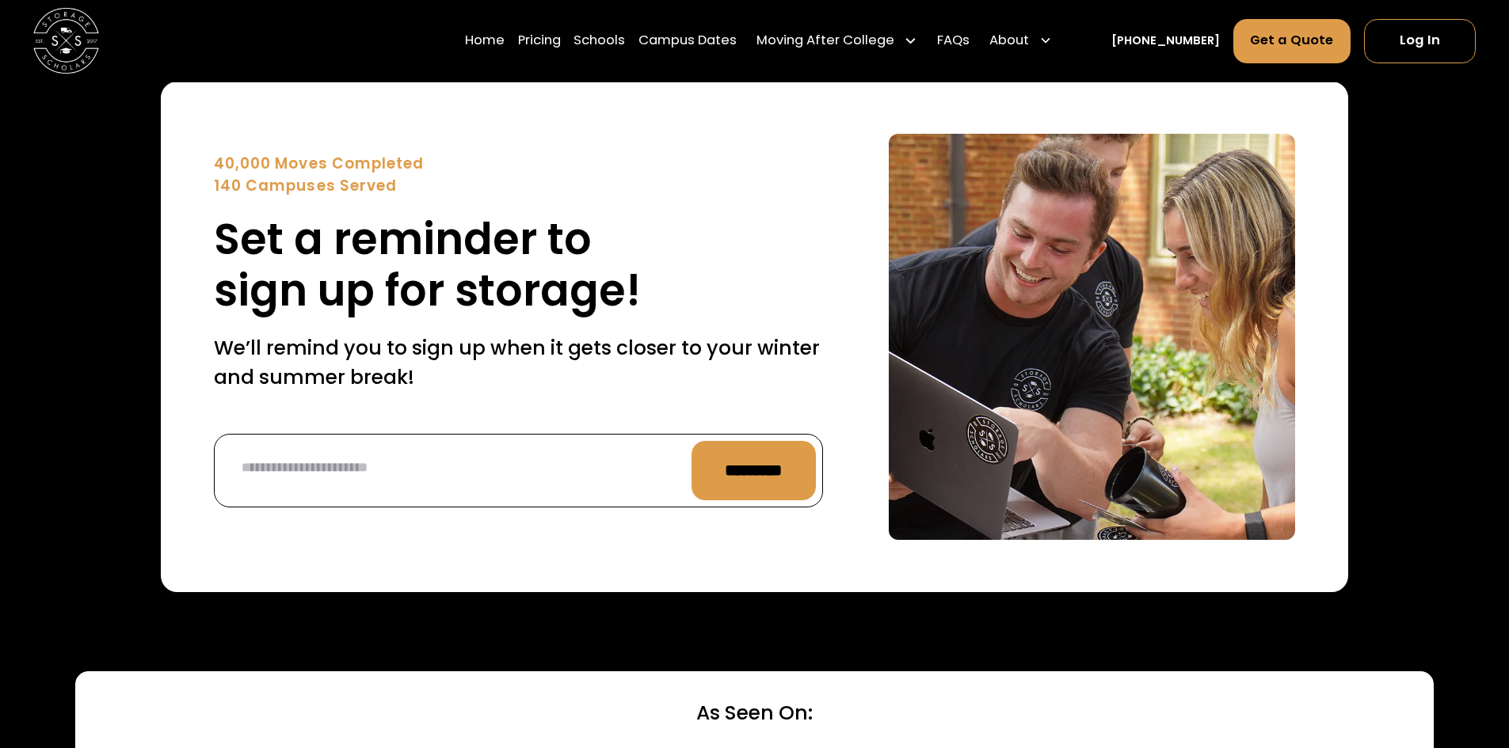
scroll to position [5863, 0]
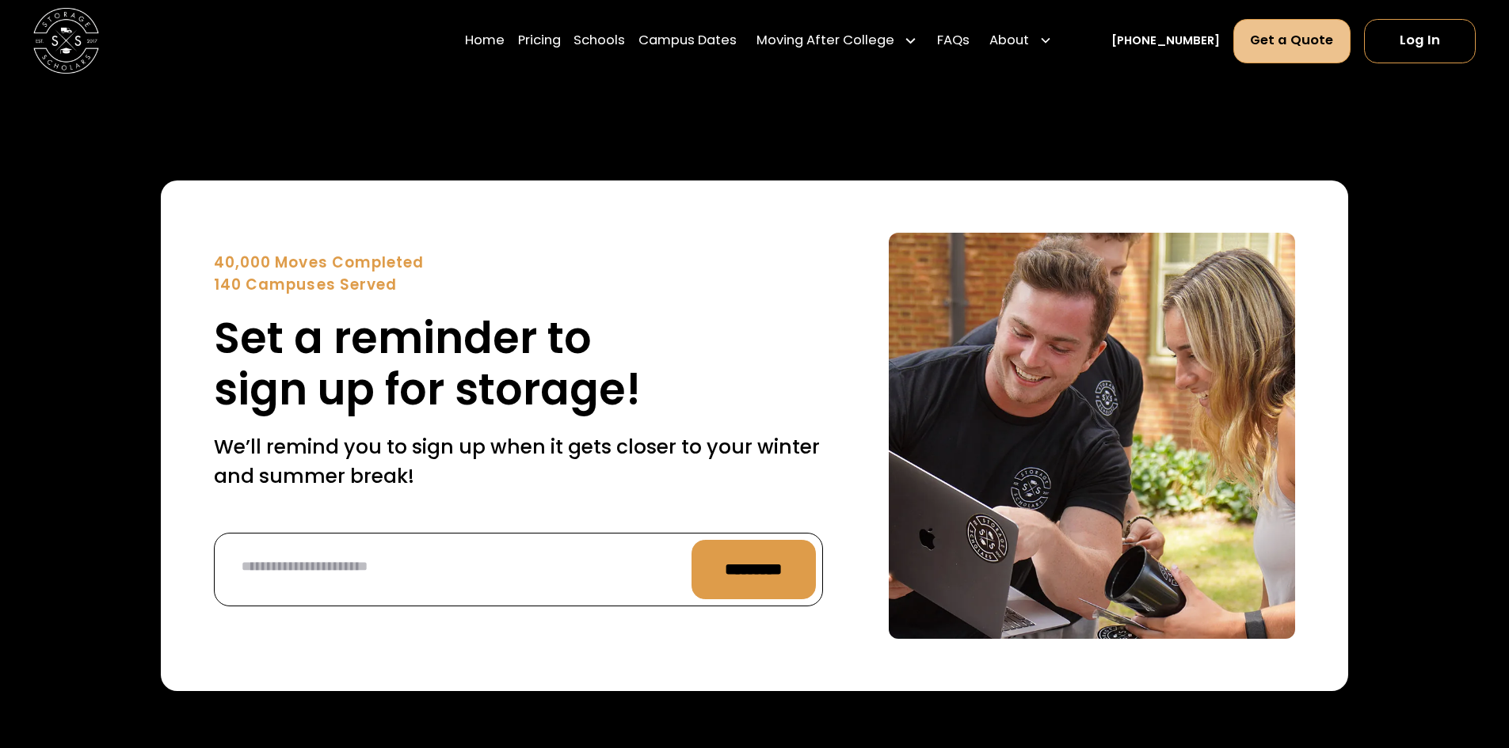
click at [1278, 43] on link "Get a Quote" at bounding box center [1292, 41] width 118 height 44
